Goal: Transaction & Acquisition: Purchase product/service

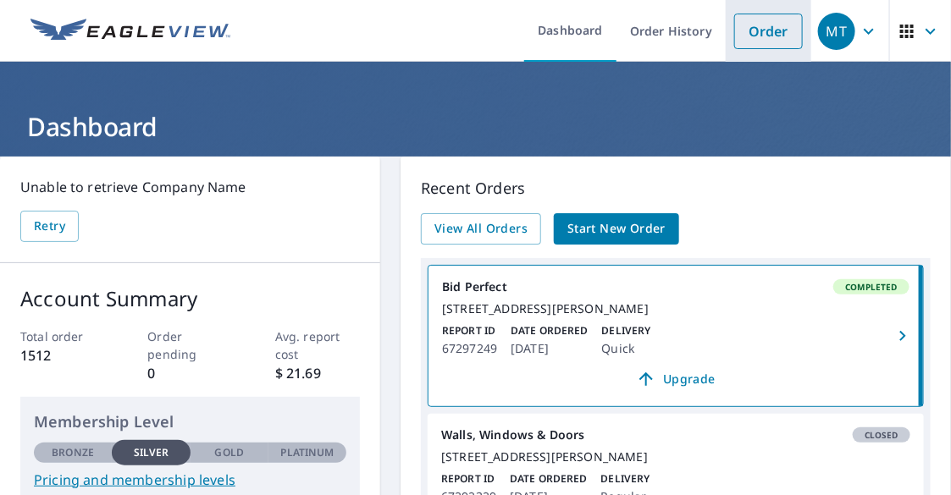
click at [757, 33] on link "Order" at bounding box center [768, 32] width 69 height 36
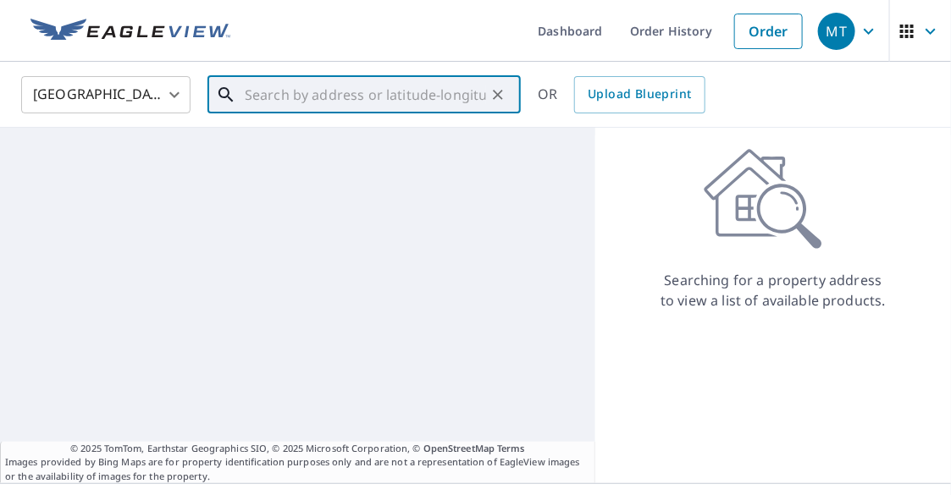
click at [332, 108] on input "text" at bounding box center [365, 94] width 241 height 47
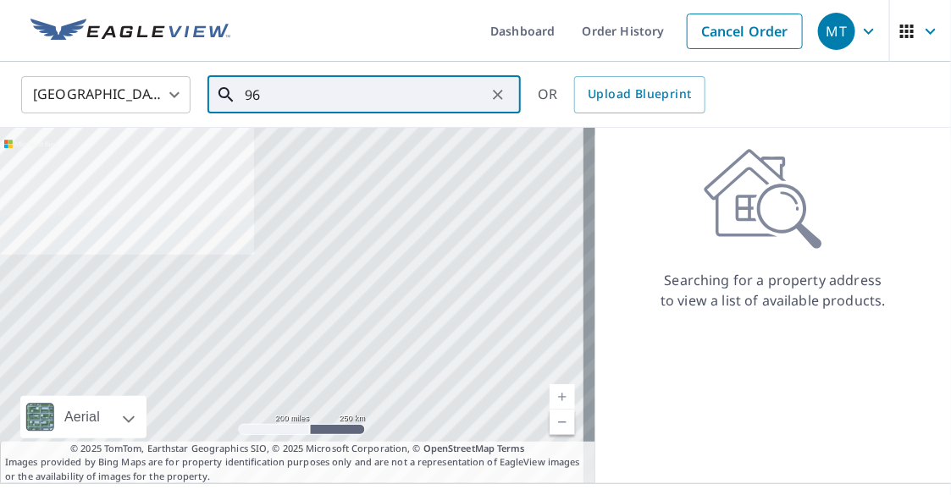
type input "9"
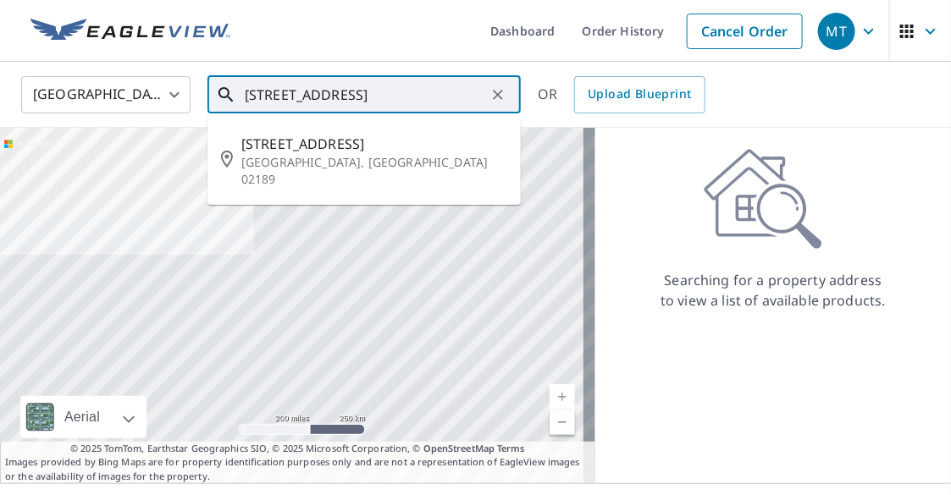
click at [335, 171] on li "[STREET_ADDRESS]" at bounding box center [363, 161] width 313 height 75
type input "[STREET_ADDRESS]"
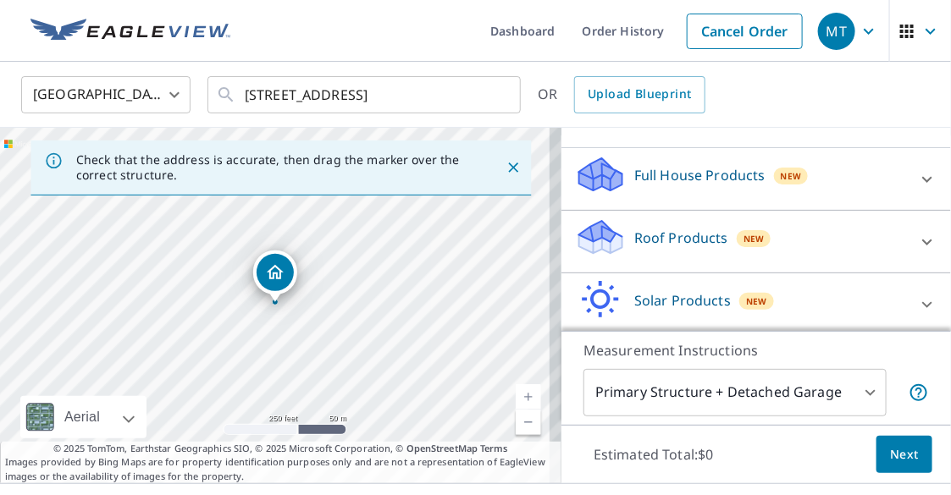
scroll to position [163, 0]
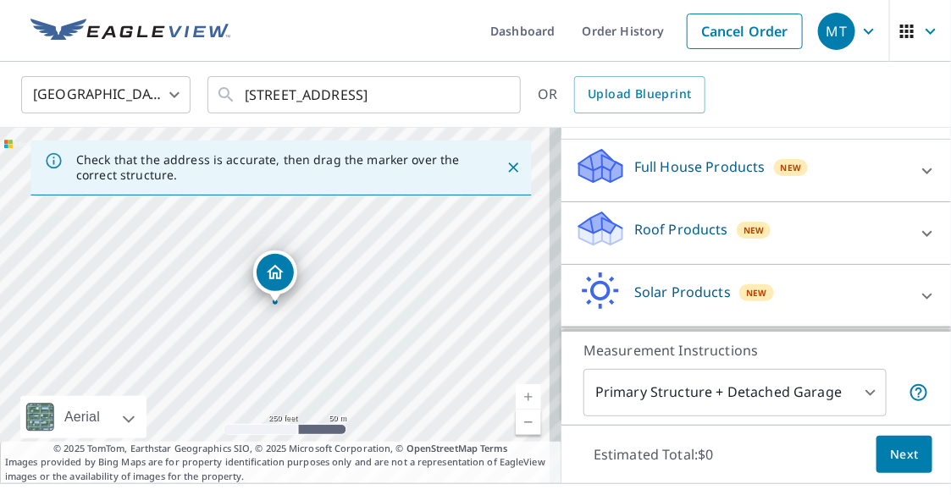
click at [907, 239] on div at bounding box center [927, 233] width 41 height 41
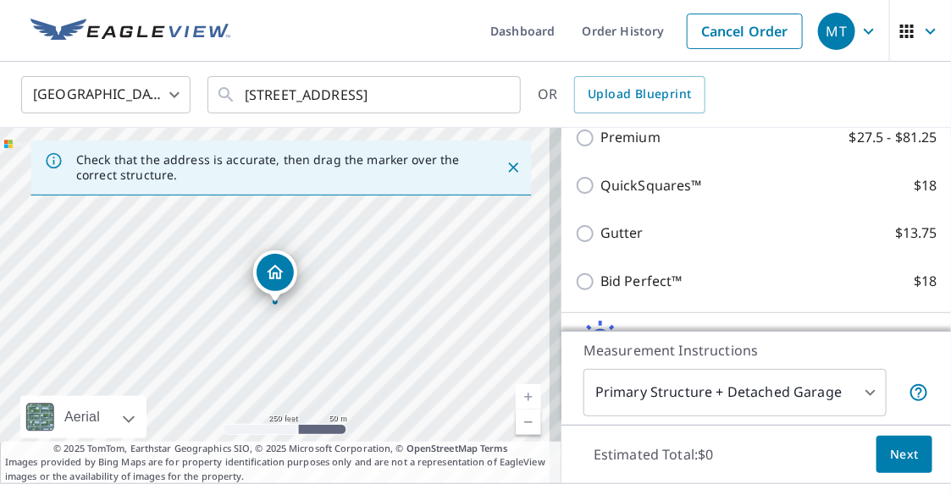
scroll to position [315, 0]
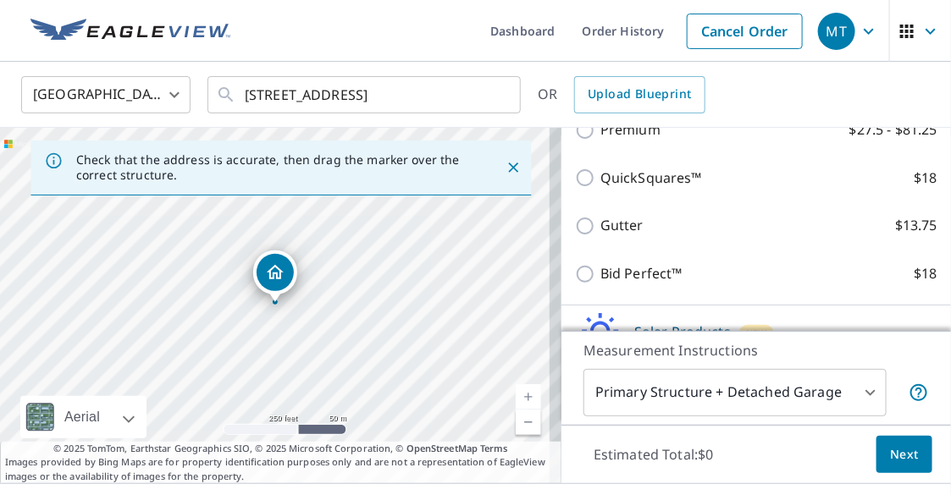
click at [575, 275] on input "Bid Perfect™ $18" at bounding box center [587, 274] width 25 height 20
checkbox input "true"
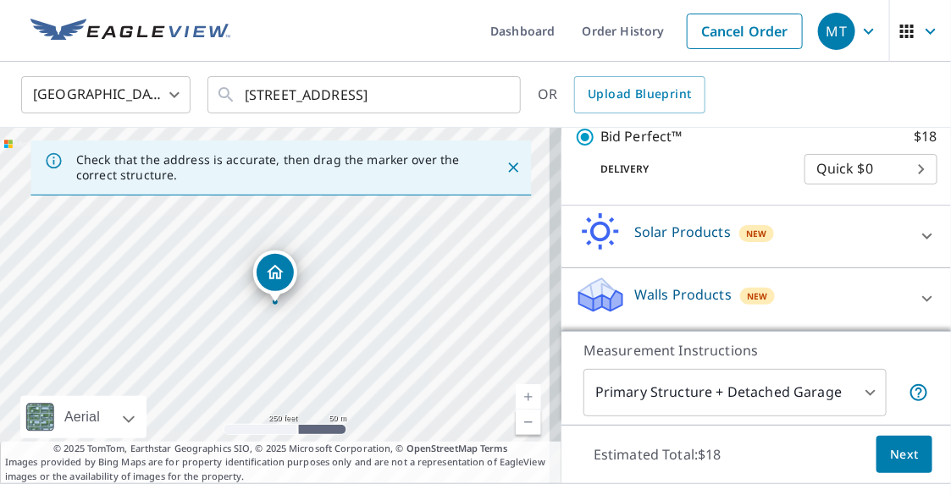
scroll to position [43, 0]
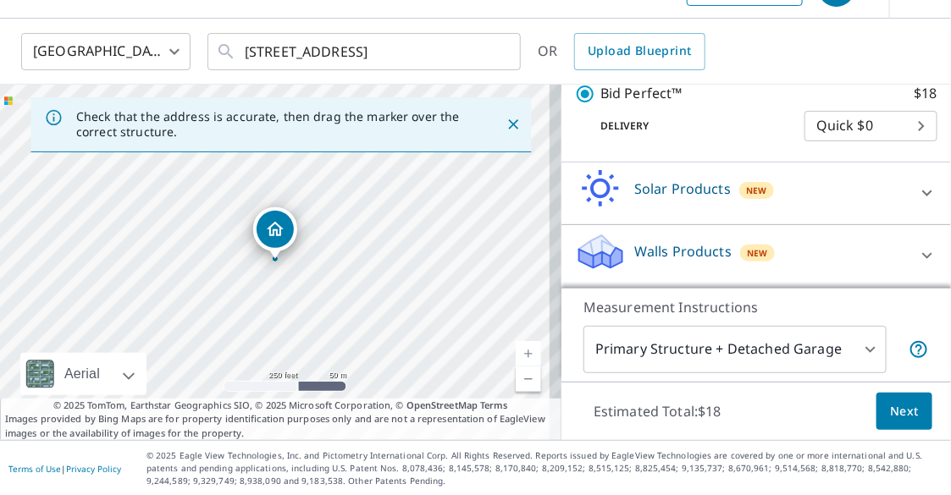
click at [890, 413] on span "Next" at bounding box center [904, 411] width 29 height 21
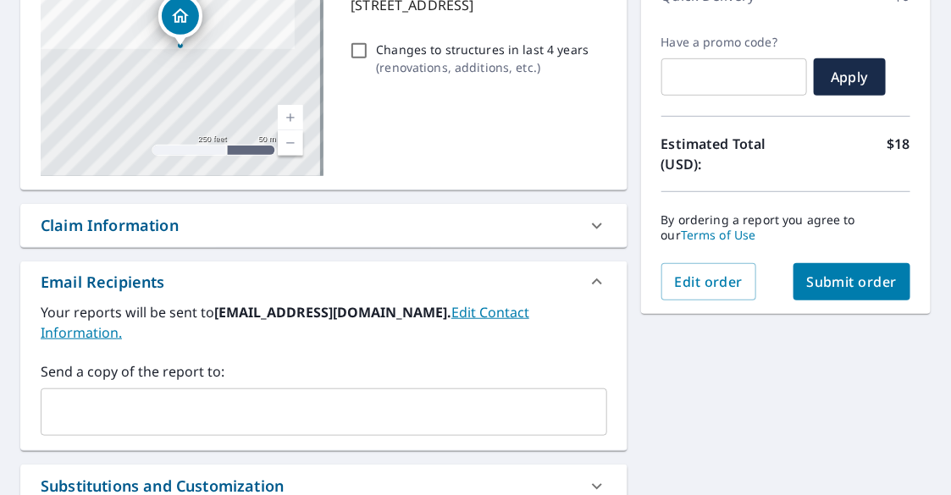
scroll to position [270, 0]
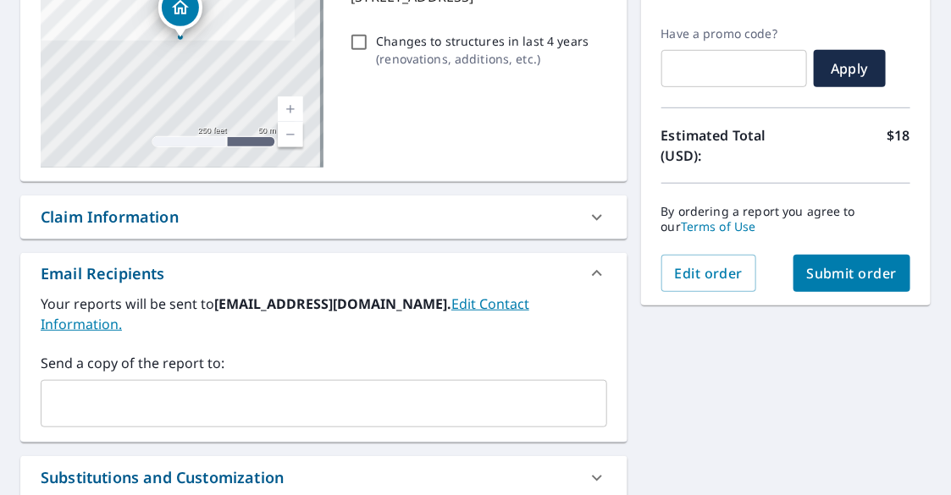
click at [841, 276] on span "Submit order" at bounding box center [852, 273] width 91 height 19
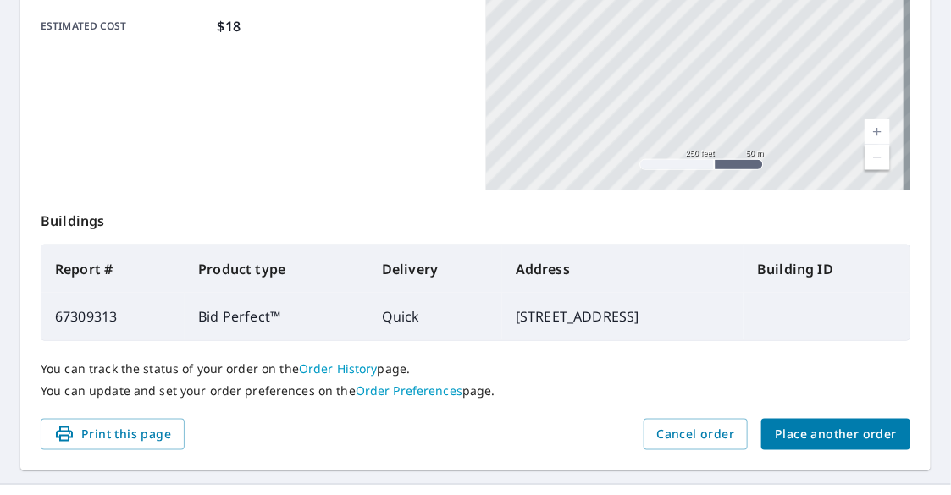
scroll to position [513, 0]
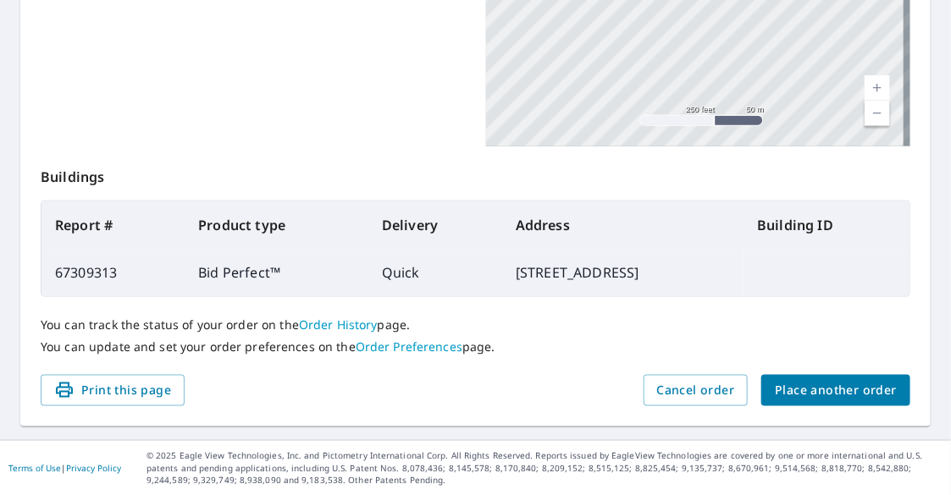
click at [812, 393] on span "Place another order" at bounding box center [836, 390] width 122 height 21
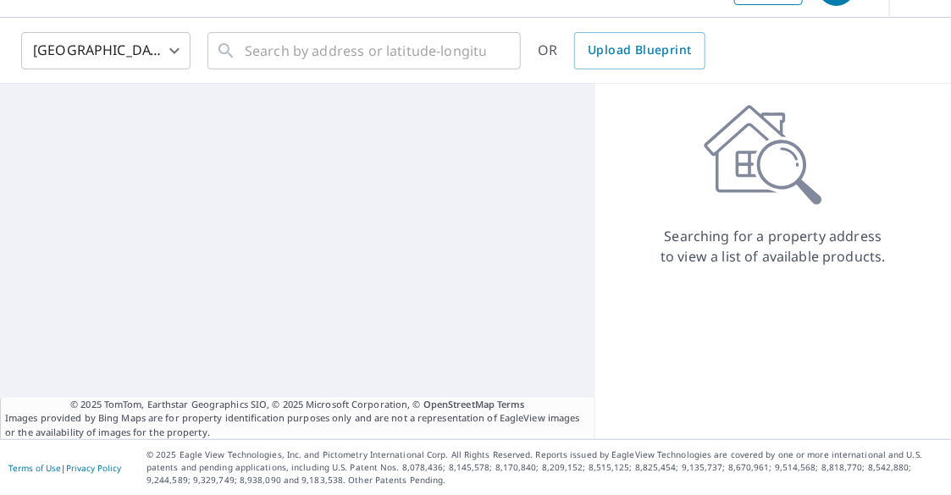
scroll to position [43, 0]
